Goal: Task Accomplishment & Management: Use online tool/utility

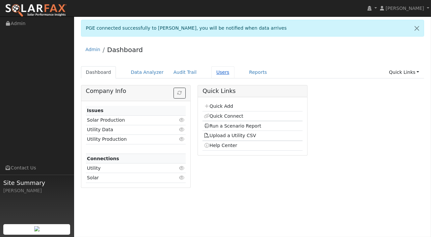
click at [211, 74] on link "Users" at bounding box center [222, 72] width 23 height 12
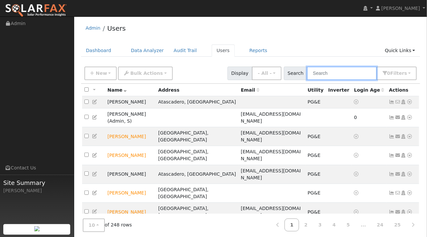
click at [326, 74] on input "text" at bounding box center [342, 74] width 70 height 14
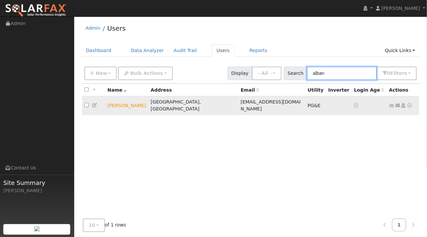
type input "alban"
click at [411, 103] on icon at bounding box center [409, 105] width 6 height 5
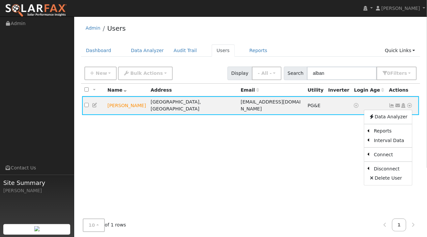
click at [0, 0] on link "Export to CSV" at bounding box center [0, 0] width 0 height 0
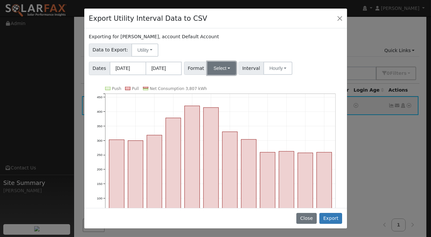
click at [220, 72] on button "Select" at bounding box center [222, 68] width 29 height 13
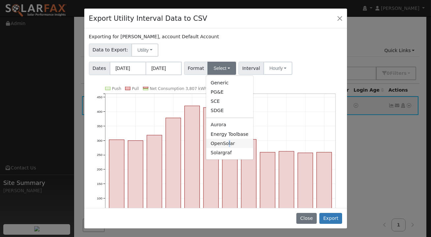
click at [226, 144] on link "OpenSolar" at bounding box center [229, 143] width 47 height 9
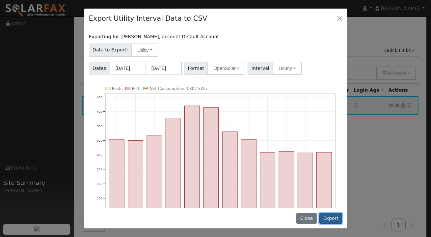
click at [332, 216] on button "Export" at bounding box center [330, 218] width 23 height 11
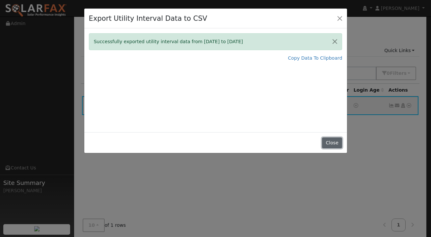
click at [333, 145] on button "Close" at bounding box center [332, 142] width 20 height 11
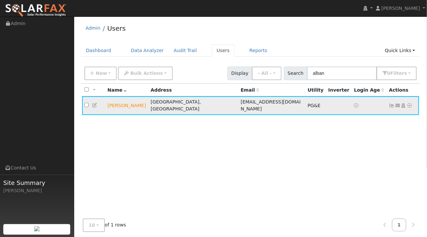
click at [410, 103] on icon at bounding box center [409, 105] width 6 height 5
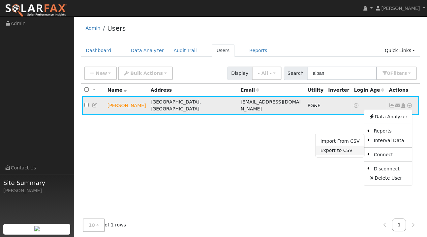
click at [338, 146] on link "Export to CSV" at bounding box center [340, 150] width 48 height 9
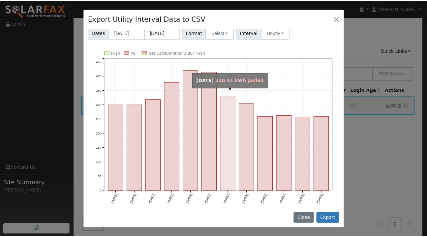
scroll to position [40, 0]
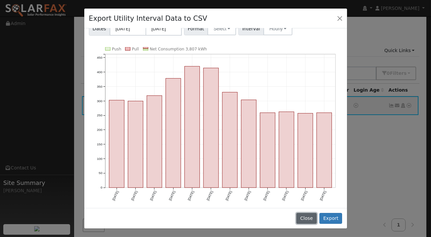
click at [309, 217] on button "Close" at bounding box center [306, 218] width 20 height 11
